Goal: Information Seeking & Learning: Compare options

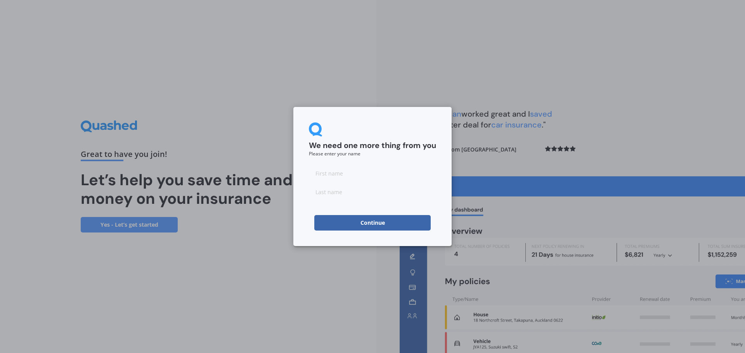
click at [325, 176] on input at bounding box center [372, 174] width 127 height 16
type input "[PERSON_NAME]"
click at [330, 192] on input at bounding box center [372, 192] width 127 height 16
type input "[PERSON_NAME]"
click at [532, 170] on div "We need one more thing from you Please enter your name [PERSON_NAME] Continue" at bounding box center [372, 176] width 745 height 353
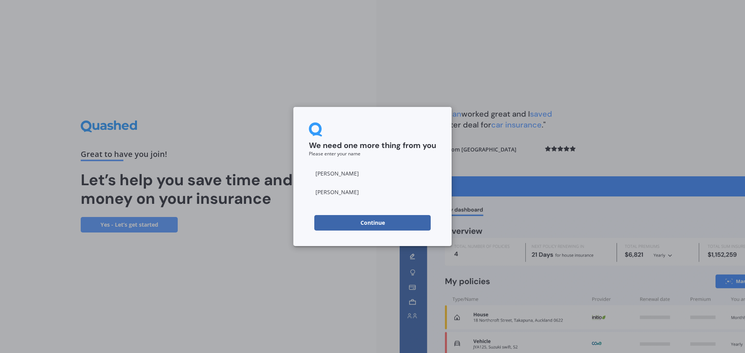
click at [377, 221] on button "Continue" at bounding box center [372, 223] width 116 height 16
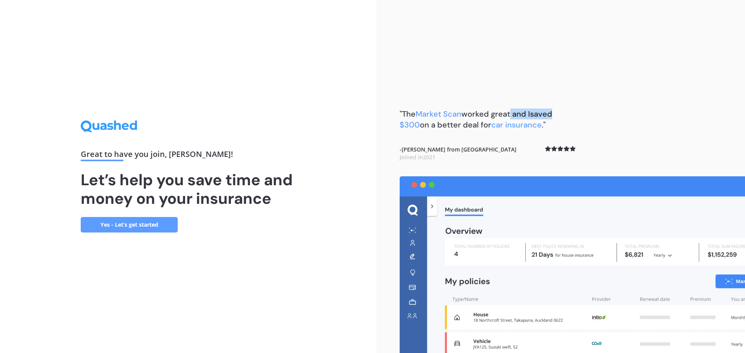
drag, startPoint x: 621, startPoint y: 80, endPoint x: 509, endPoint y: 80, distance: 112.1
click at [510, 80] on div ""The Market Scan worked great and I saved $300 on a better deal for car insuran…" at bounding box center [560, 176] width 369 height 353
click at [119, 227] on link "Yes - Let’s get started" at bounding box center [129, 225] width 97 height 16
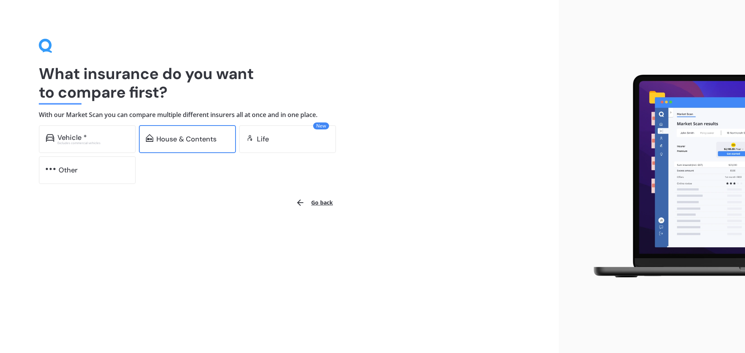
click at [168, 140] on div "House & Contents" at bounding box center [186, 139] width 60 height 8
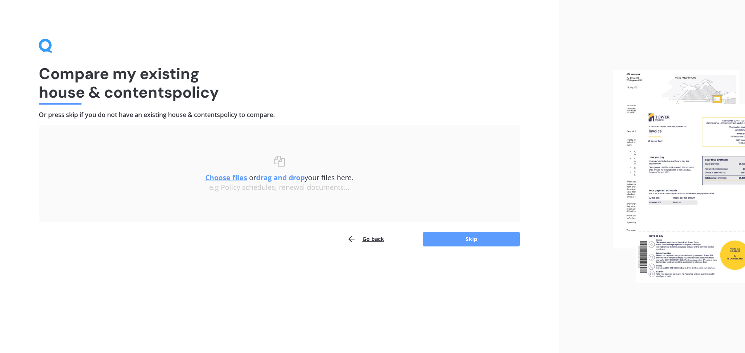
click at [429, 165] on div "Choose files or drag and drop your files here. Choose files or photos e.g Polic…" at bounding box center [279, 174] width 450 height 36
click at [329, 112] on h4 "Or press skip if you do not have an existing house & contents policy to compare." at bounding box center [279, 115] width 481 height 8
click at [267, 173] on b "drag and drop" at bounding box center [280, 177] width 49 height 9
click at [231, 177] on u "Choose files" at bounding box center [226, 177] width 42 height 9
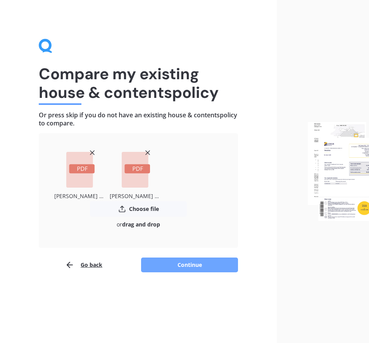
click at [182, 265] on button "Continue" at bounding box center [189, 264] width 97 height 15
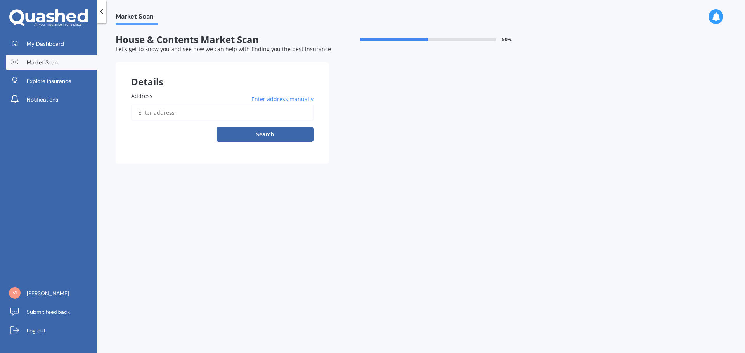
click at [269, 99] on span "Enter address manually" at bounding box center [282, 99] width 62 height 8
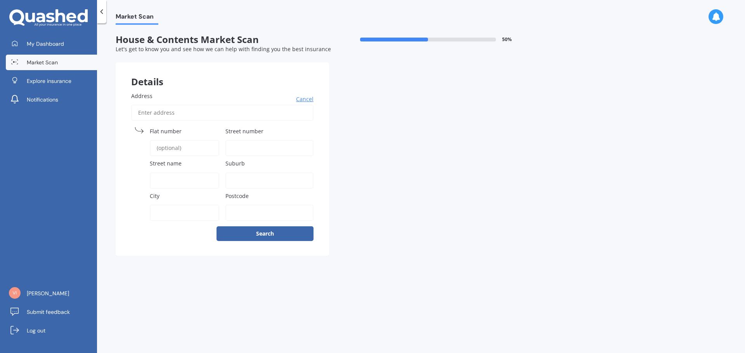
click at [235, 131] on span "Street number" at bounding box center [244, 131] width 38 height 7
click at [235, 140] on input "Street number" at bounding box center [269, 148] width 88 height 16
type input "148 Dip Ro"
click at [237, 170] on div "Suburb" at bounding box center [269, 173] width 88 height 29
click at [237, 165] on span "Suburb" at bounding box center [234, 163] width 19 height 7
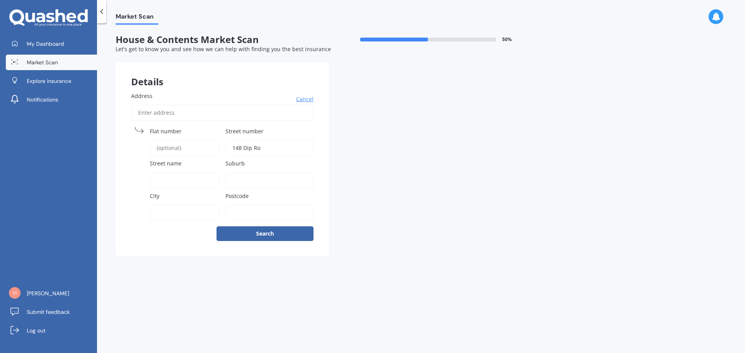
click at [237, 173] on input "Suburb" at bounding box center [269, 181] width 88 height 16
type input "Whangarei"
click at [351, 154] on div "Details Address Cancel Search Flat number Street number [STREET_ADDRESS] name S…" at bounding box center [329, 159] width 427 height 194
click at [238, 195] on span "Postcode" at bounding box center [236, 195] width 23 height 7
click at [238, 205] on input "Postcode" at bounding box center [269, 213] width 88 height 16
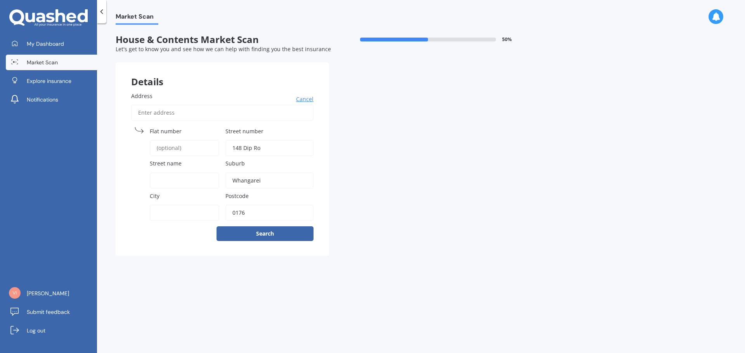
type input "0176"
click at [380, 201] on div "Details Address Cancel Search Flat number Street number [STREET_ADDRESS] name S…" at bounding box center [329, 159] width 427 height 194
click at [238, 163] on span "Suburb" at bounding box center [234, 163] width 19 height 7
click at [238, 173] on input "Whangarei" at bounding box center [269, 181] width 88 height 16
drag, startPoint x: 268, startPoint y: 181, endPoint x: 225, endPoint y: 184, distance: 42.8
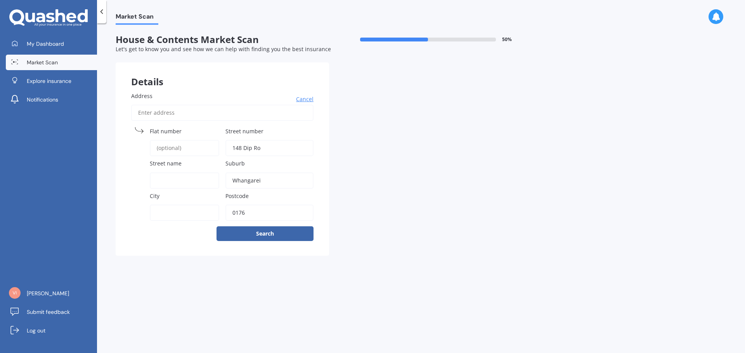
click at [225, 184] on div "Address Cancel Search Flat number Street number [STREET_ADDRESS] name Suburb [G…" at bounding box center [222, 166] width 213 height 180
drag, startPoint x: 352, startPoint y: 145, endPoint x: 314, endPoint y: 187, distance: 56.3
click at [352, 145] on div "Details Address Cancel Search Flat number Street number [STREET_ADDRESS] name S…" at bounding box center [329, 159] width 427 height 194
click at [264, 233] on button "Search" at bounding box center [265, 234] width 97 height 15
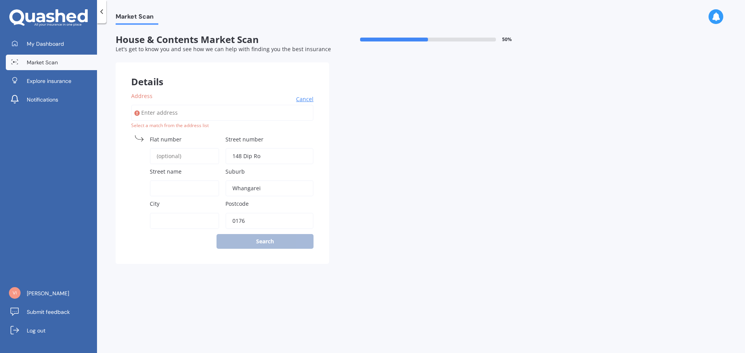
click at [148, 111] on input "Address" at bounding box center [222, 113] width 182 height 16
type input "1"
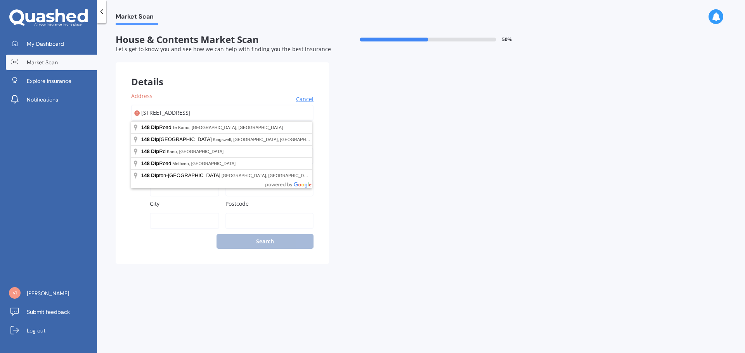
type input "[STREET_ADDRESS]"
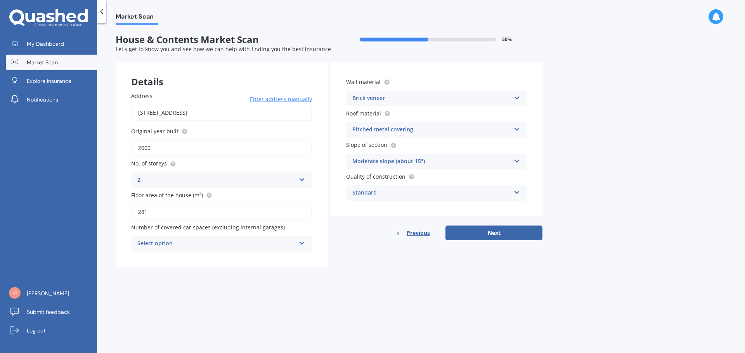
click at [303, 243] on icon at bounding box center [302, 241] width 7 height 5
click at [142, 257] on div "0" at bounding box center [222, 259] width 180 height 14
click at [517, 98] on icon at bounding box center [517, 96] width 7 height 5
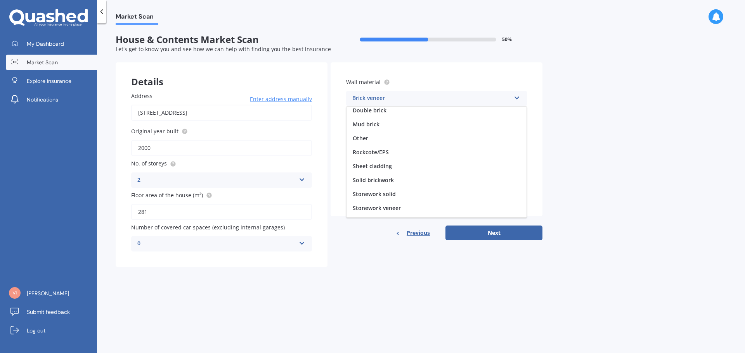
scroll to position [71, 0]
click at [437, 215] on div "Weatherboard/plank cladding" at bounding box center [437, 211] width 180 height 14
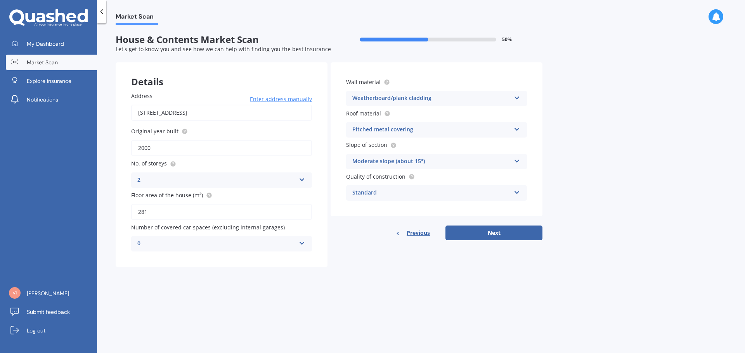
click at [515, 193] on icon at bounding box center [517, 191] width 7 height 5
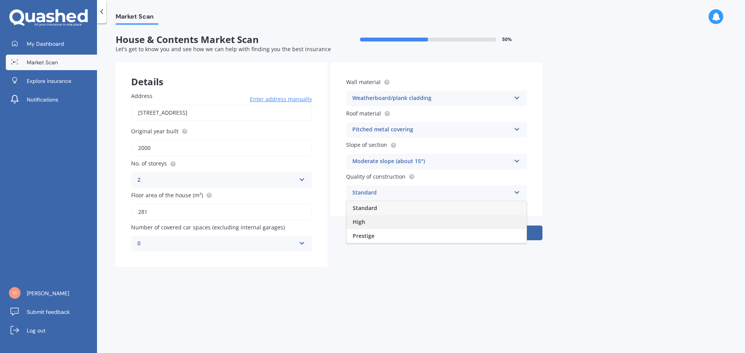
click at [367, 223] on div "High" at bounding box center [437, 222] width 180 height 14
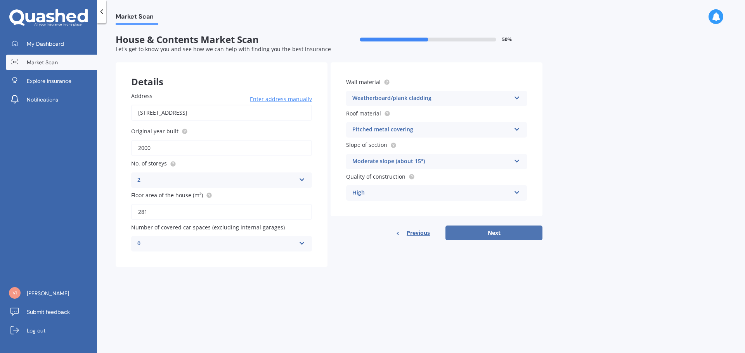
click at [493, 234] on button "Next" at bounding box center [493, 233] width 97 height 15
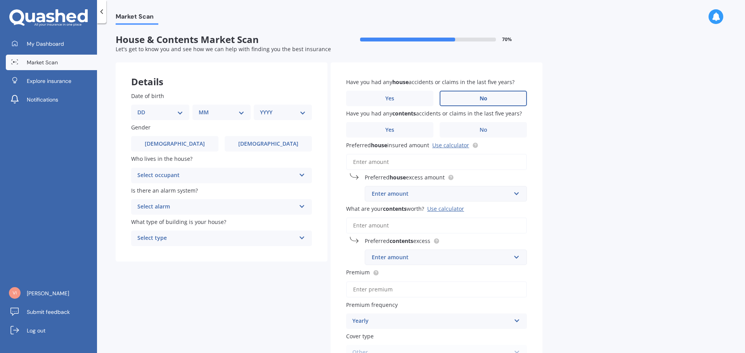
click at [483, 101] on span "No" at bounding box center [484, 98] width 8 height 7
click at [0, 0] on input "No" at bounding box center [0, 0] width 0 height 0
click at [485, 130] on span "No" at bounding box center [484, 130] width 8 height 7
click at [0, 0] on input "No" at bounding box center [0, 0] width 0 height 0
click at [382, 195] on div "Enter amount" at bounding box center [441, 194] width 139 height 9
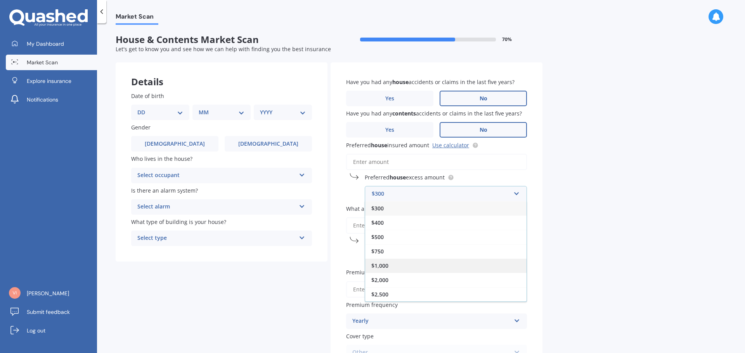
click at [376, 267] on span "$1,000" at bounding box center [379, 265] width 17 height 7
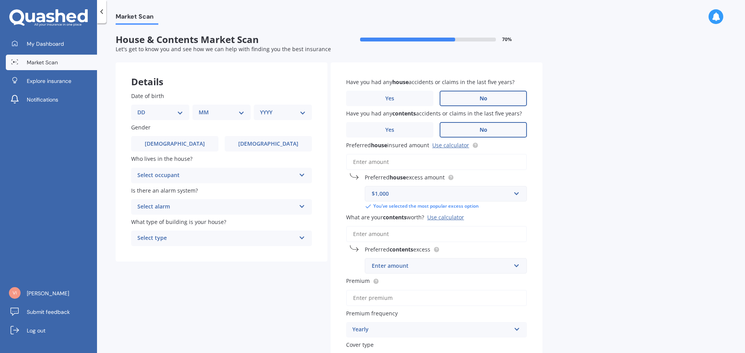
click at [370, 235] on input "What are your contents worth? Use calculator" at bounding box center [436, 234] width 181 height 16
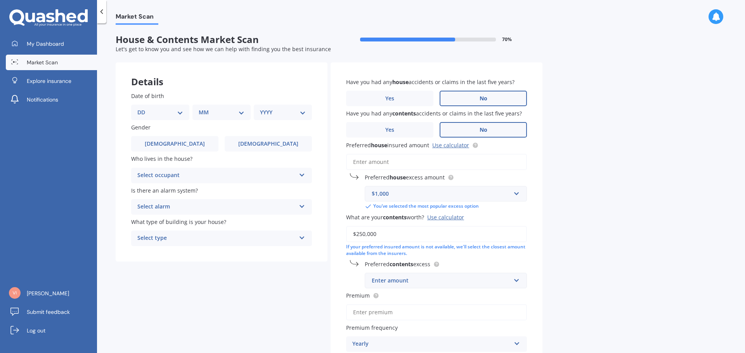
type input "$250,000"
drag, startPoint x: 551, startPoint y: 275, endPoint x: 553, endPoint y: 279, distance: 4.3
click at [553, 278] on div "Market Scan House & Contents Market Scan 70 % Let's get to know you and see how…" at bounding box center [421, 190] width 648 height 330
click at [516, 282] on input "text" at bounding box center [443, 281] width 155 height 15
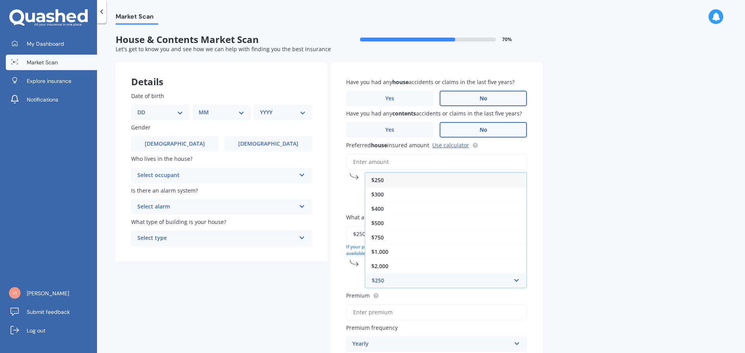
click at [386, 181] on div "$250" at bounding box center [445, 180] width 161 height 14
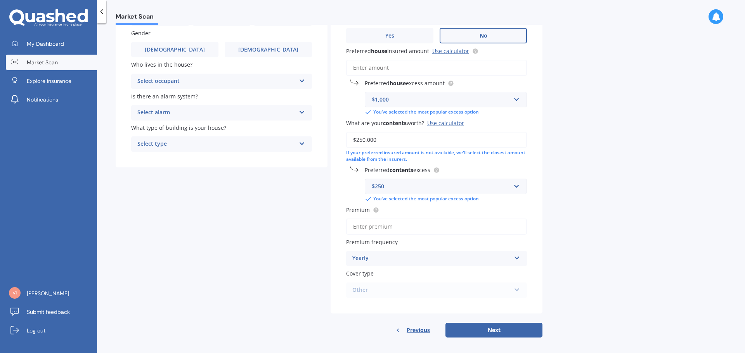
scroll to position [99, 0]
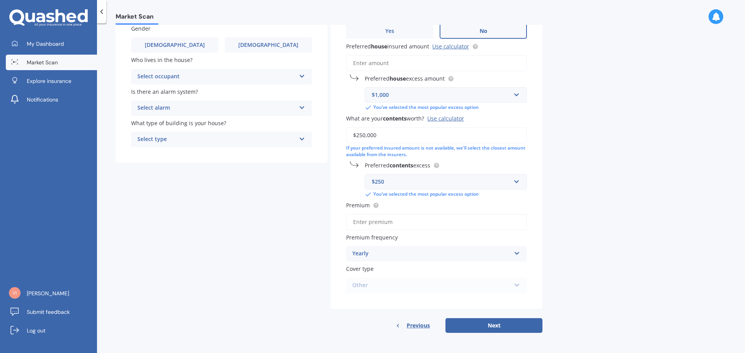
click at [367, 223] on input "Premium" at bounding box center [436, 222] width 181 height 16
click at [360, 256] on div "Yearly" at bounding box center [431, 253] width 158 height 9
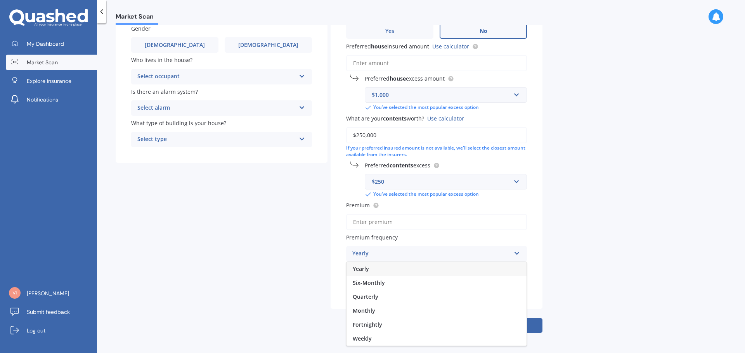
click at [362, 269] on span "Yearly" at bounding box center [361, 268] width 16 height 7
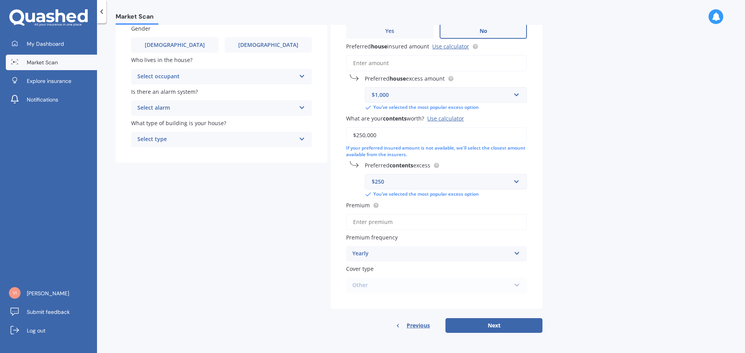
click at [359, 286] on div "Other Houseowners Home and Contents Essence Home and Contents Echelon Home and …" at bounding box center [436, 286] width 181 height 16
click at [490, 326] on button "Next" at bounding box center [493, 326] width 97 height 15
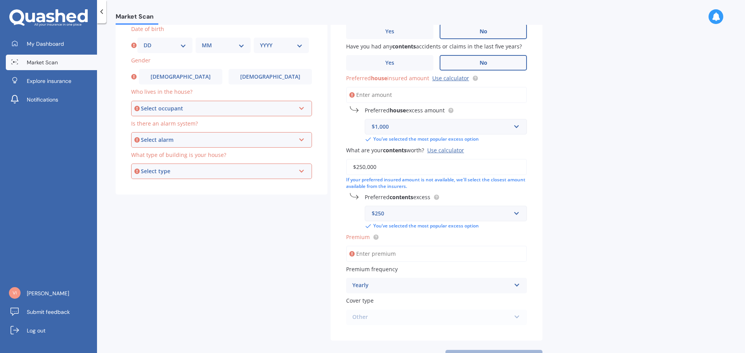
click at [374, 95] on input "Preferred house insured amount Use calculator" at bounding box center [436, 95] width 181 height 16
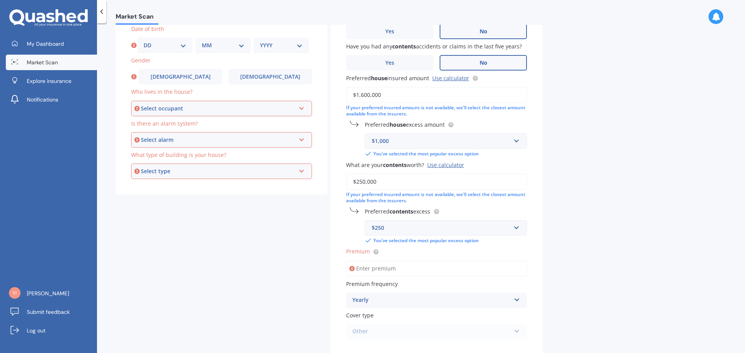
scroll to position [113, 0]
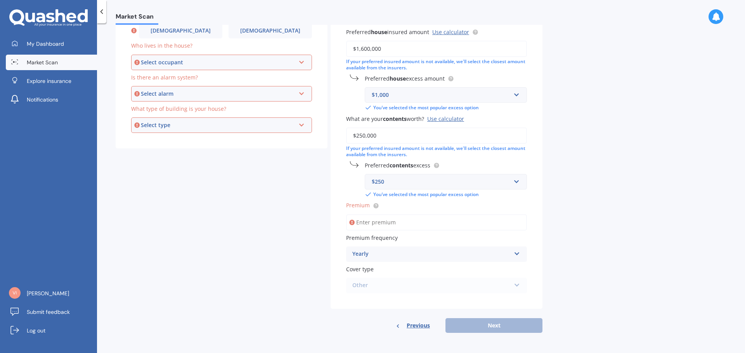
type input "$1,600,000"
click at [485, 327] on div "Previous Next" at bounding box center [437, 326] width 212 height 15
click at [366, 256] on div "Yearly" at bounding box center [431, 254] width 158 height 9
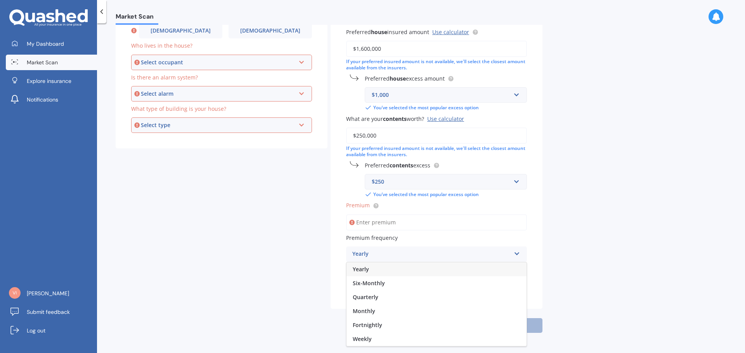
click at [547, 43] on div "Market Scan House & Contents Market Scan 70 % Let's get to know you and see how…" at bounding box center [421, 190] width 648 height 330
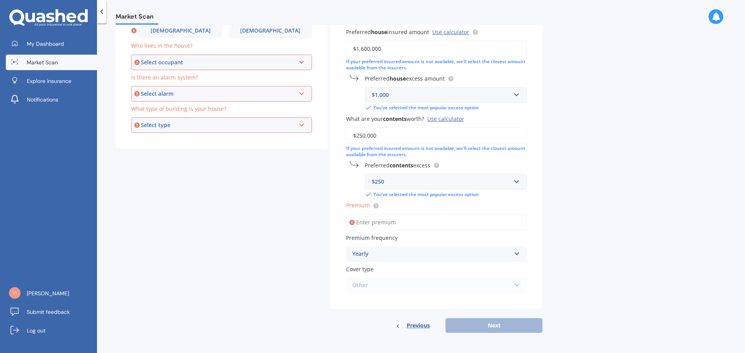
scroll to position [0, 0]
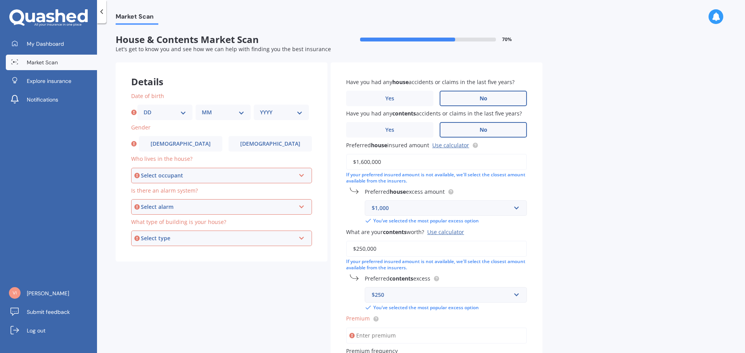
click at [182, 172] on div "Select occupant" at bounding box center [218, 176] width 154 height 9
click at [156, 193] on span "Owner" at bounding box center [146, 190] width 17 height 7
click at [153, 211] on div "Select alarm" at bounding box center [218, 207] width 154 height 9
click at [153, 237] on span "Yes, not monitored" at bounding box center [163, 235] width 51 height 7
click at [155, 240] on div "Select type" at bounding box center [218, 238] width 154 height 9
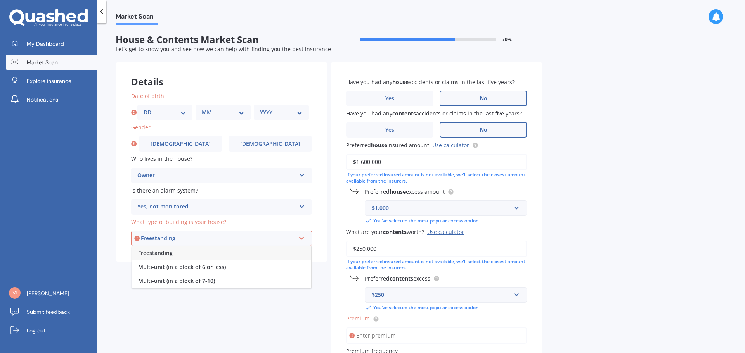
click at [163, 256] on span "Freestanding" at bounding box center [155, 252] width 35 height 7
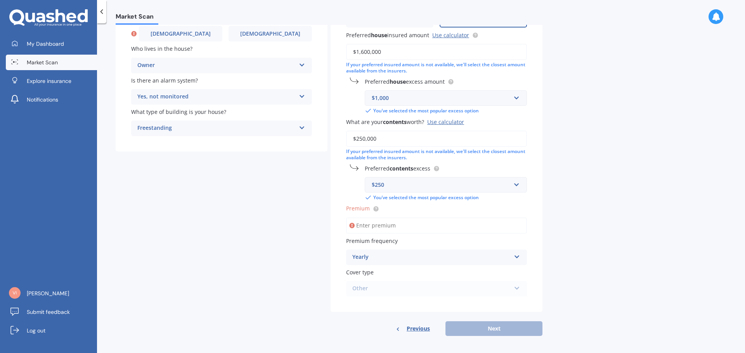
scroll to position [112, 0]
click at [152, 177] on div "Details Date of birth DD 01 02 03 04 05 06 07 08 09 10 11 12 13 14 15 16 17 18 …" at bounding box center [329, 142] width 427 height 384
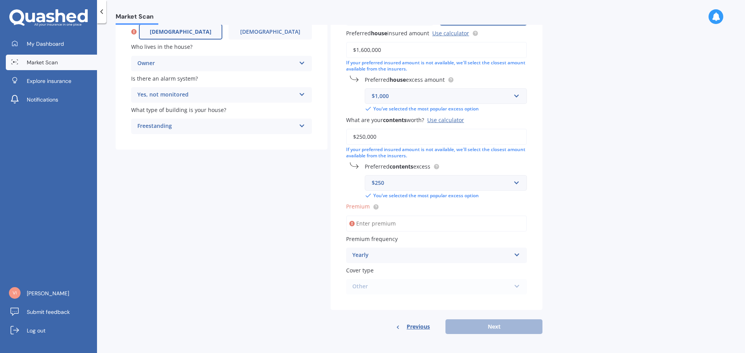
click at [185, 31] on span "[DEMOGRAPHIC_DATA]" at bounding box center [181, 32] width 62 height 7
click at [0, 0] on input "[DEMOGRAPHIC_DATA]" at bounding box center [0, 0] width 0 height 0
click at [266, 29] on span "[DEMOGRAPHIC_DATA]" at bounding box center [268, 32] width 62 height 7
click at [0, 0] on input "[DEMOGRAPHIC_DATA]" at bounding box center [0, 0] width 0 height 0
click at [184, 35] on label "[DEMOGRAPHIC_DATA]" at bounding box center [174, 32] width 87 height 16
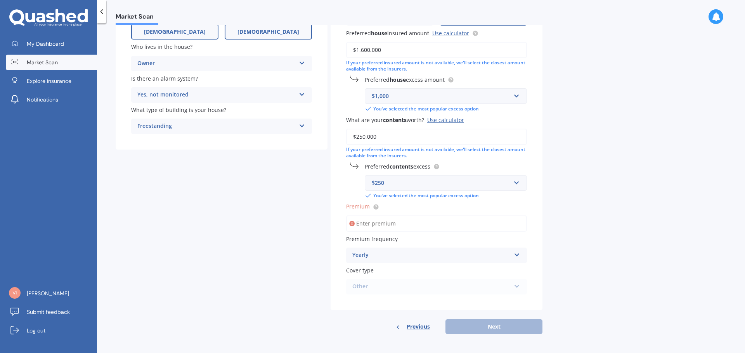
click at [0, 0] on input "[DEMOGRAPHIC_DATA]" at bounding box center [0, 0] width 0 height 0
click at [261, 33] on span "[DEMOGRAPHIC_DATA]" at bounding box center [268, 32] width 62 height 7
click at [0, 0] on input "[DEMOGRAPHIC_DATA]" at bounding box center [0, 0] width 0 height 0
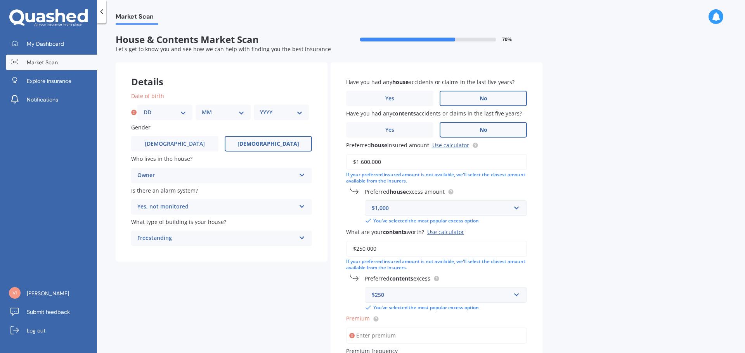
click at [150, 112] on select "DD 01 02 03 04 05 06 07 08 09 10 11 12 13 14 15 16 17 18 19 20 21 22 23 24 25 2…" at bounding box center [165, 112] width 43 height 9
select select "10"
click at [144, 108] on select "DD 01 02 03 04 05 06 07 08 09 10 11 12 13 14 15 16 17 18 19 20 21 22 23 24 25 2…" at bounding box center [165, 112] width 43 height 9
click at [214, 113] on select "MM 01 02 03 04 05 06 07 08 09 10 11 12" at bounding box center [223, 112] width 43 height 9
select select "11"
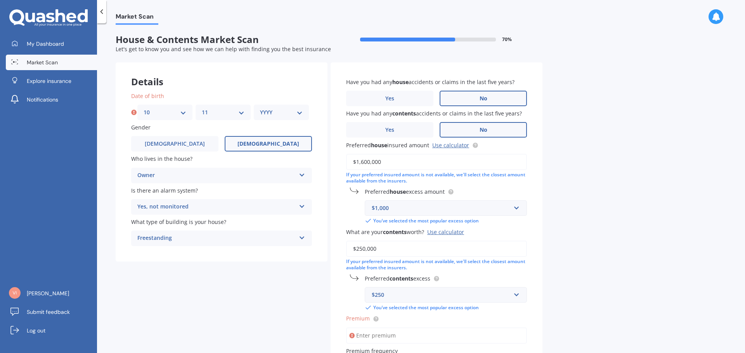
click at [202, 108] on select "MM 01 02 03 04 05 06 07 08 09 10 11 12" at bounding box center [223, 112] width 43 height 9
click at [269, 113] on select "YYYY 2009 2008 2007 2006 2005 2004 2003 2002 2001 2000 1999 1998 1997 1996 1995…" at bounding box center [281, 112] width 43 height 9
select select "1970"
click at [260, 108] on select "YYYY 2009 2008 2007 2006 2005 2004 2003 2002 2001 2000 1999 1998 1997 1996 1995…" at bounding box center [281, 112] width 43 height 9
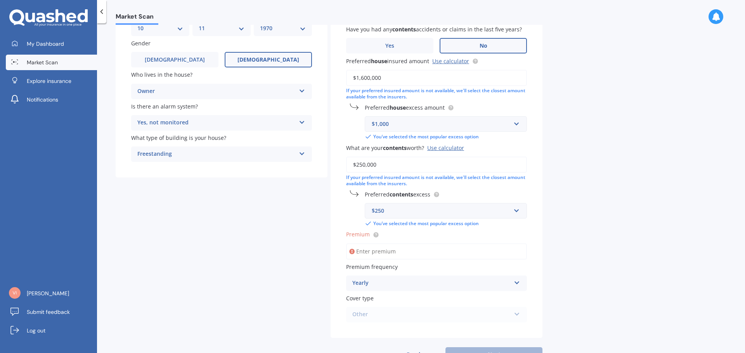
click at [357, 235] on span "Premium" at bounding box center [358, 234] width 24 height 7
click at [357, 244] on input "Premium" at bounding box center [436, 252] width 181 height 16
click at [398, 206] on input "text" at bounding box center [443, 211] width 155 height 15
click at [311, 209] on div "Details Date of birth DD 01 02 03 04 05 06 07 08 09 10 11 12 13 14 15 16 17 18 …" at bounding box center [329, 170] width 427 height 384
click at [379, 251] on input "Premium" at bounding box center [436, 252] width 181 height 16
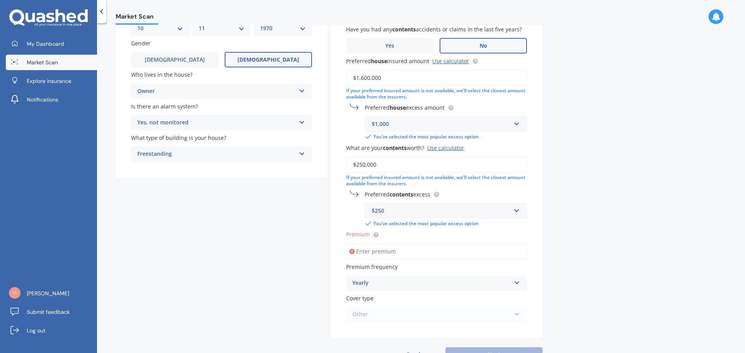
click at [356, 234] on span "Premium" at bounding box center [358, 234] width 24 height 7
click at [356, 244] on input "Premium" at bounding box center [436, 252] width 181 height 16
click at [376, 236] on circle at bounding box center [375, 234] width 5 height 5
click at [401, 236] on label "Premium" at bounding box center [435, 234] width 178 height 8
click at [401, 244] on input "Premium" at bounding box center [436, 252] width 181 height 16
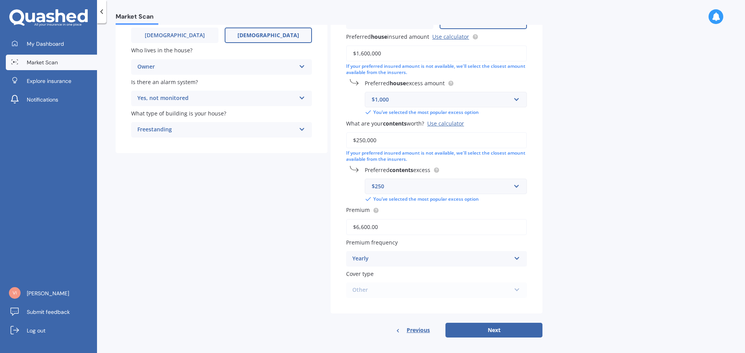
scroll to position [113, 0]
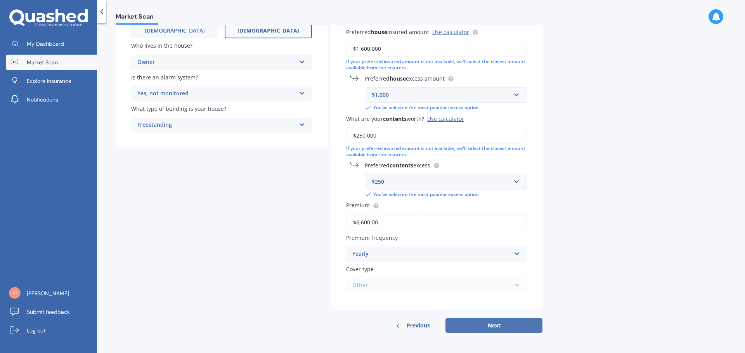
type input "$6,600.00"
click at [483, 327] on button "Next" at bounding box center [493, 326] width 97 height 15
select select "10"
select select "11"
select select "1970"
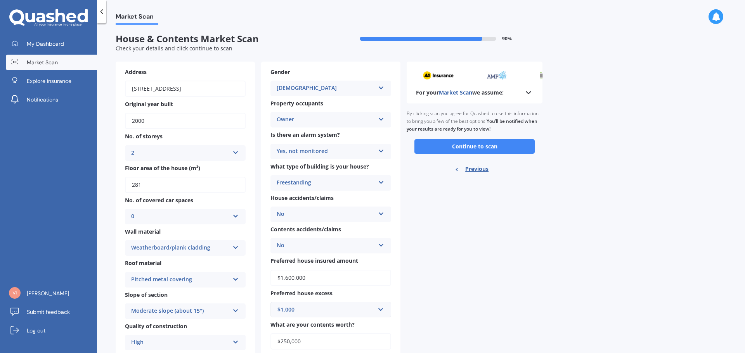
scroll to position [0, 0]
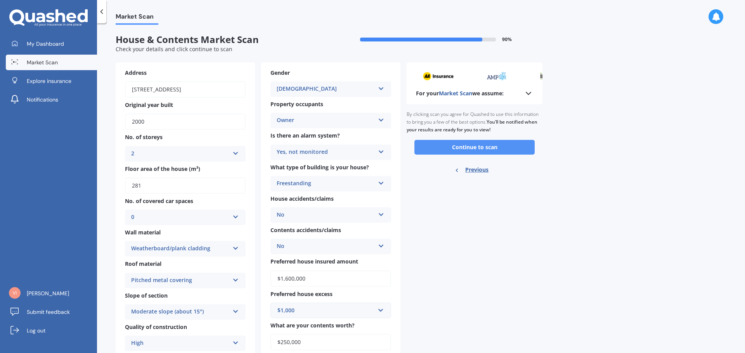
click at [475, 148] on button "Continue to scan" at bounding box center [474, 147] width 120 height 15
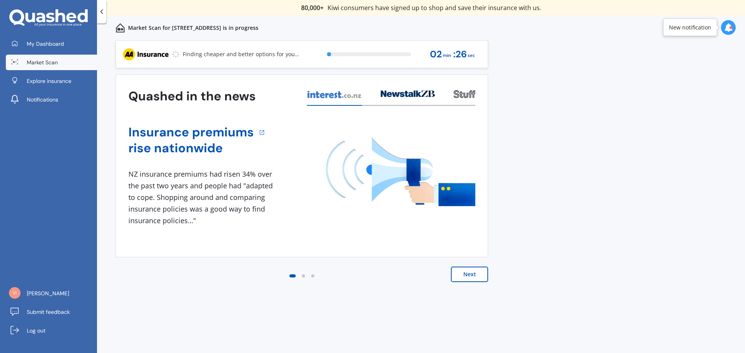
click at [464, 275] on button "Next" at bounding box center [469, 275] width 37 height 16
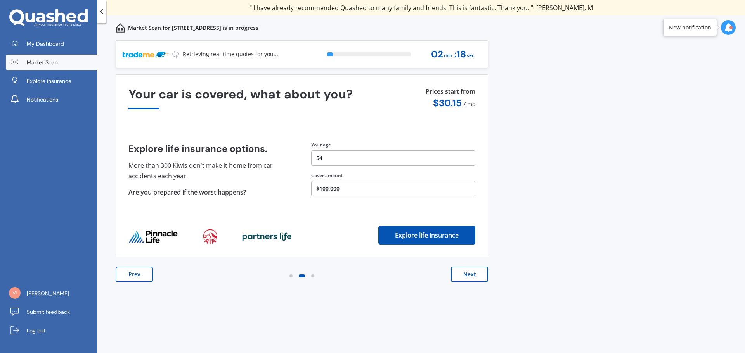
click at [470, 274] on button "Next" at bounding box center [469, 275] width 37 height 16
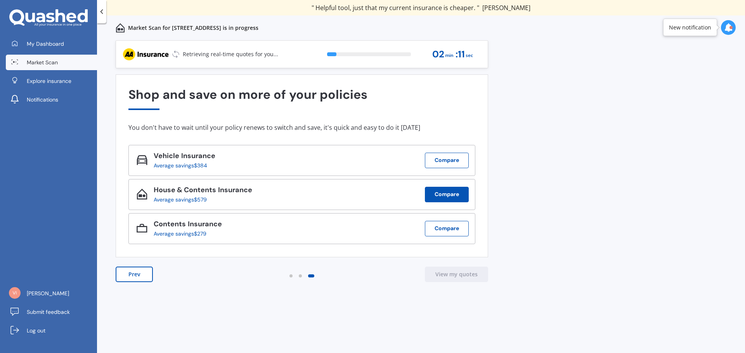
click at [447, 195] on button "Compare" at bounding box center [447, 195] width 44 height 16
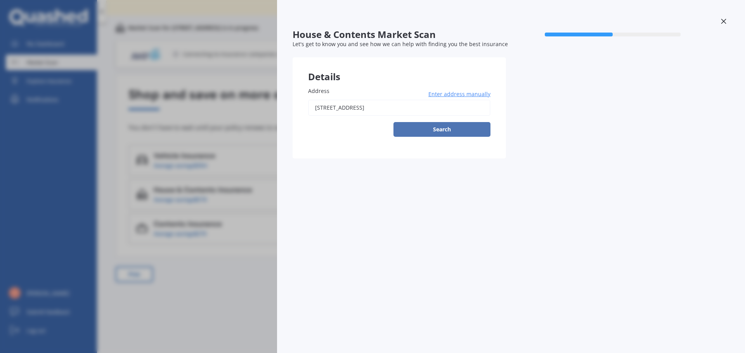
click at [447, 128] on button "Search" at bounding box center [441, 129] width 97 height 15
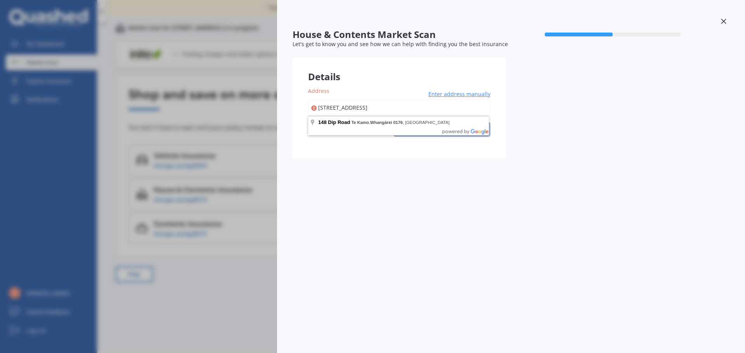
click at [440, 105] on input "[STREET_ADDRESS]" at bounding box center [399, 108] width 182 height 16
click at [452, 93] on span "Enter address manually" at bounding box center [459, 94] width 62 height 8
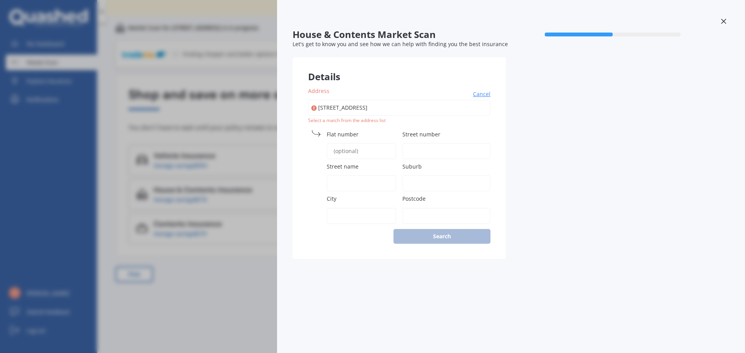
click at [343, 122] on div "Select a match from the address list" at bounding box center [399, 121] width 182 height 7
click at [439, 240] on div "Address [STREET_ADDRESS] Cancel Search Select a match from the address list [GE…" at bounding box center [399, 165] width 213 height 188
click at [425, 238] on div "Address [STREET_ADDRESS] Cancel Search Select a match from the address list [GE…" at bounding box center [399, 165] width 213 height 188
click at [388, 125] on div "Address [STREET_ADDRESS] Cancel Search Select a match from the address list [GE…" at bounding box center [399, 165] width 213 height 188
click at [724, 21] on icon at bounding box center [723, 21] width 5 height 5
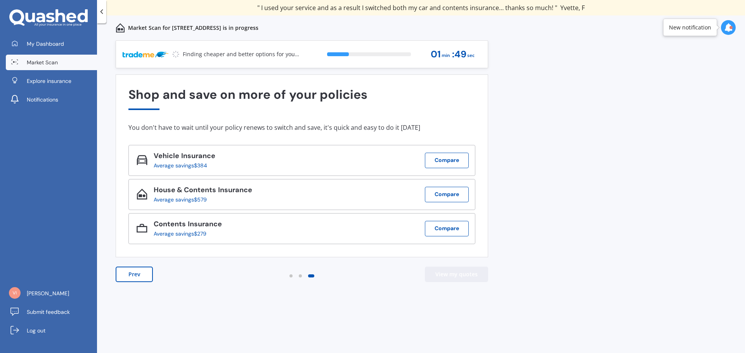
click at [454, 275] on button "View my quotes" at bounding box center [456, 275] width 63 height 16
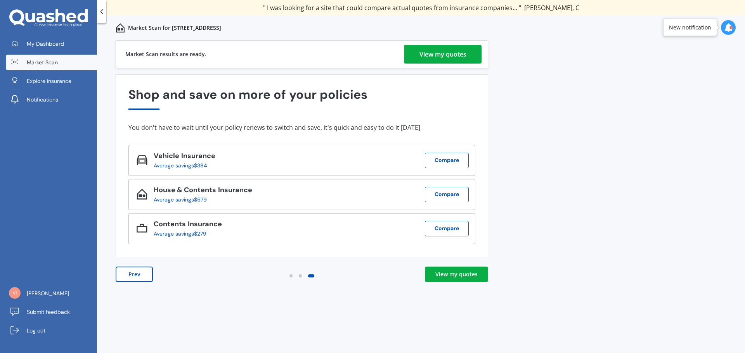
click at [429, 54] on div "View my quotes" at bounding box center [442, 54] width 47 height 19
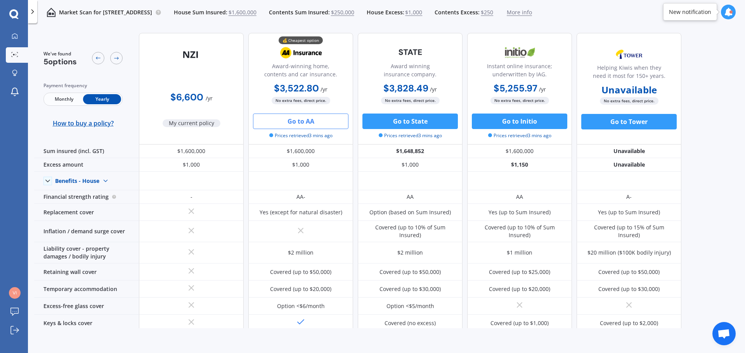
click at [295, 122] on button "Go to AA" at bounding box center [300, 122] width 95 height 16
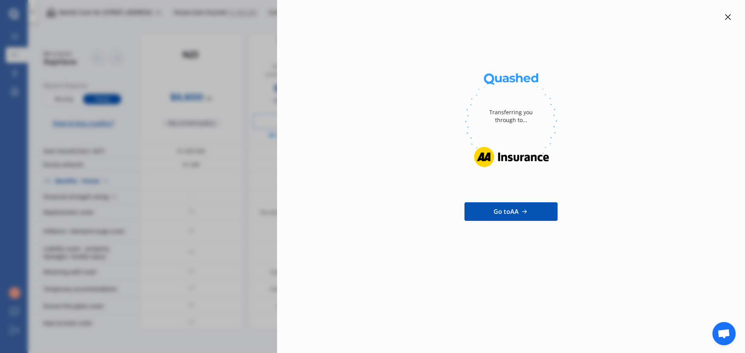
click at [395, 80] on div at bounding box center [510, 121] width 443 height 106
click at [180, 184] on div "Transferring you through to... Go to AA" at bounding box center [372, 176] width 745 height 353
drag, startPoint x: 647, startPoint y: 225, endPoint x: 718, endPoint y: 141, distance: 109.9
click at [649, 223] on div "Go to AA" at bounding box center [510, 212] width 443 height 75
click at [727, 14] on icon at bounding box center [728, 17] width 6 height 6
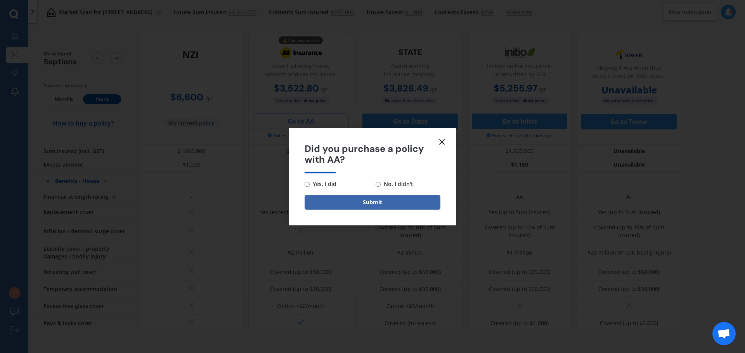
click at [445, 144] on icon at bounding box center [441, 141] width 9 height 9
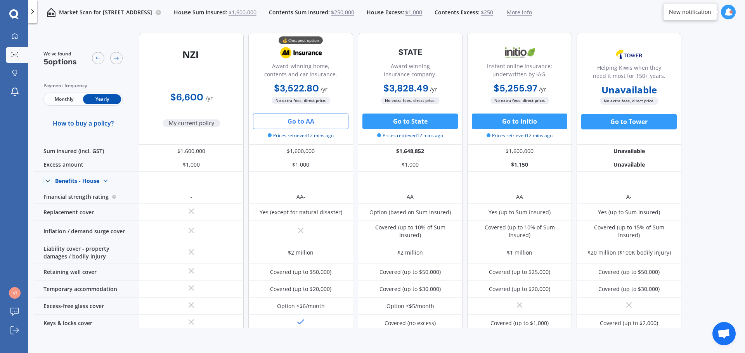
click at [256, 13] on span "$1,600,000" at bounding box center [243, 13] width 28 height 8
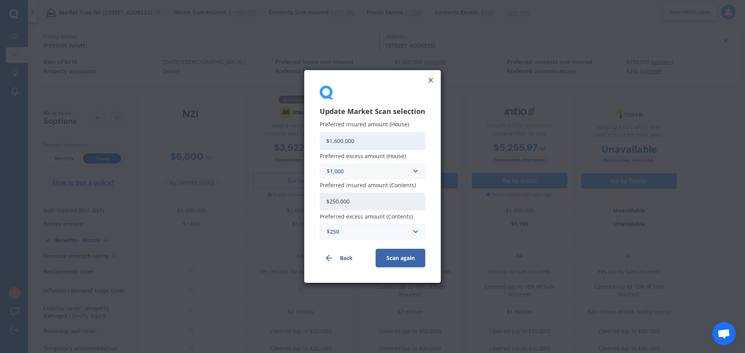
drag, startPoint x: 360, startPoint y: 142, endPoint x: 336, endPoint y: 141, distance: 24.8
click at [336, 142] on input "$1,600,000" at bounding box center [373, 141] width 106 height 18
type input "$170,000"
click at [334, 201] on input "$250,000" at bounding box center [373, 202] width 106 height 18
type input "$280,000"
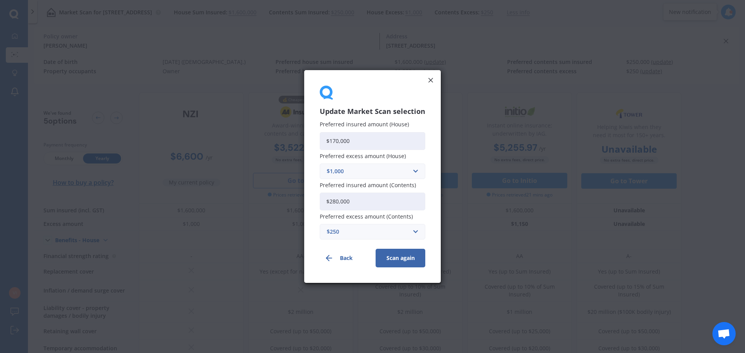
click at [402, 256] on button "Scan again" at bounding box center [401, 258] width 50 height 19
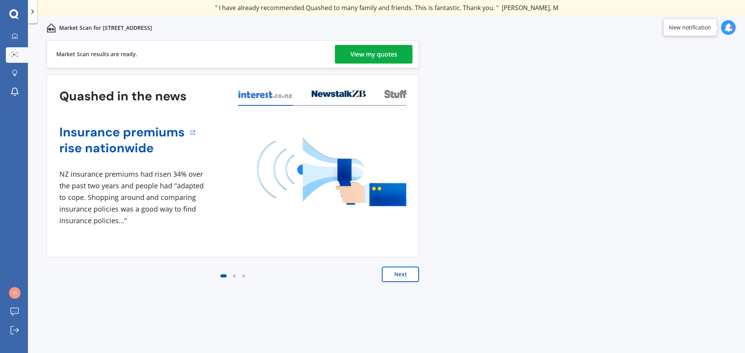
click at [355, 51] on div "View my quotes" at bounding box center [373, 54] width 47 height 19
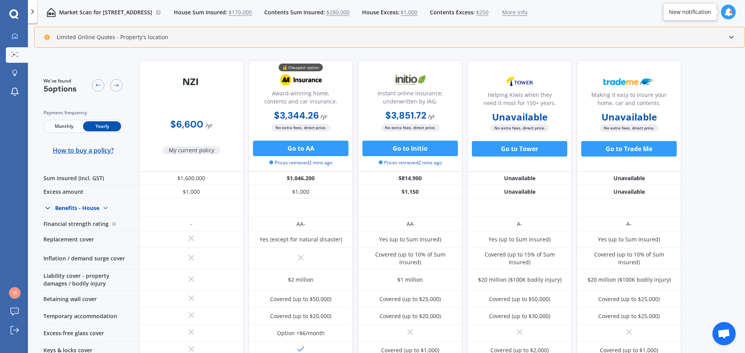
click at [252, 12] on span "$170,000" at bounding box center [240, 13] width 23 height 8
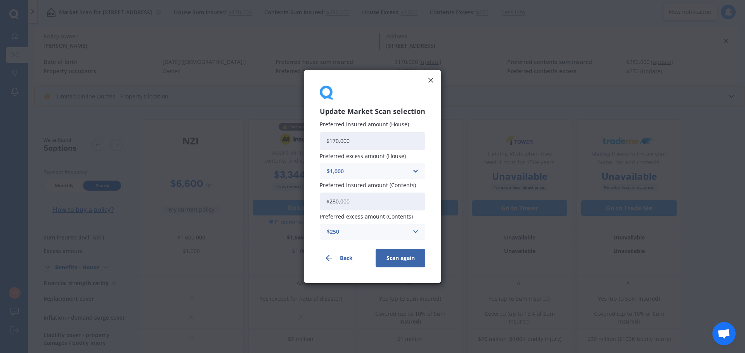
click at [353, 143] on input "$170,000" at bounding box center [373, 141] width 106 height 18
type input "$1,700,000"
click at [390, 260] on button "Scan again" at bounding box center [401, 258] width 50 height 19
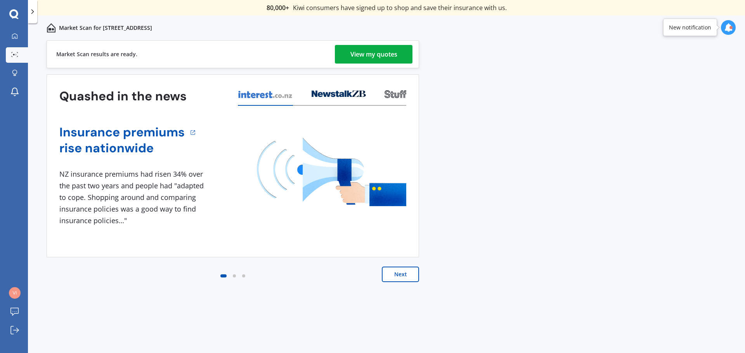
click at [376, 52] on div "View my quotes" at bounding box center [373, 54] width 47 height 19
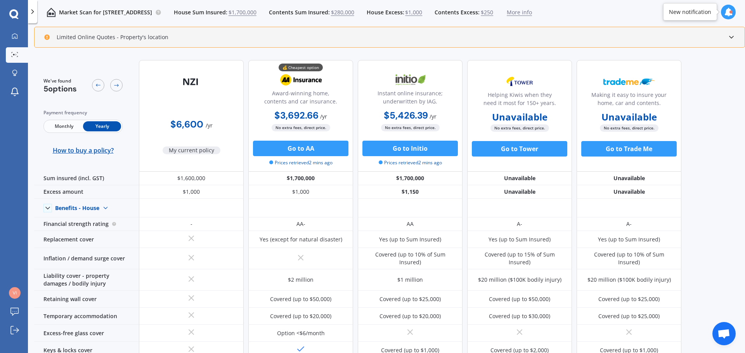
drag, startPoint x: 740, startPoint y: 112, endPoint x: 732, endPoint y: 141, distance: 30.1
click at [732, 141] on div "We've found 5 options Payment frequency Monthly Yearly How to buy a policy? $6,…" at bounding box center [389, 204] width 711 height 301
drag, startPoint x: 743, startPoint y: 137, endPoint x: 732, endPoint y: 37, distance: 101.2
click at [732, 37] on icon at bounding box center [732, 37] width 8 height 8
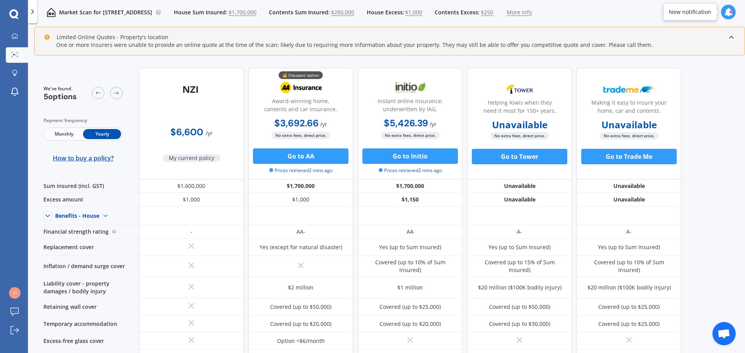
click at [61, 135] on span "Monthly" at bounding box center [64, 134] width 38 height 10
